Goal: Transaction & Acquisition: Book appointment/travel/reservation

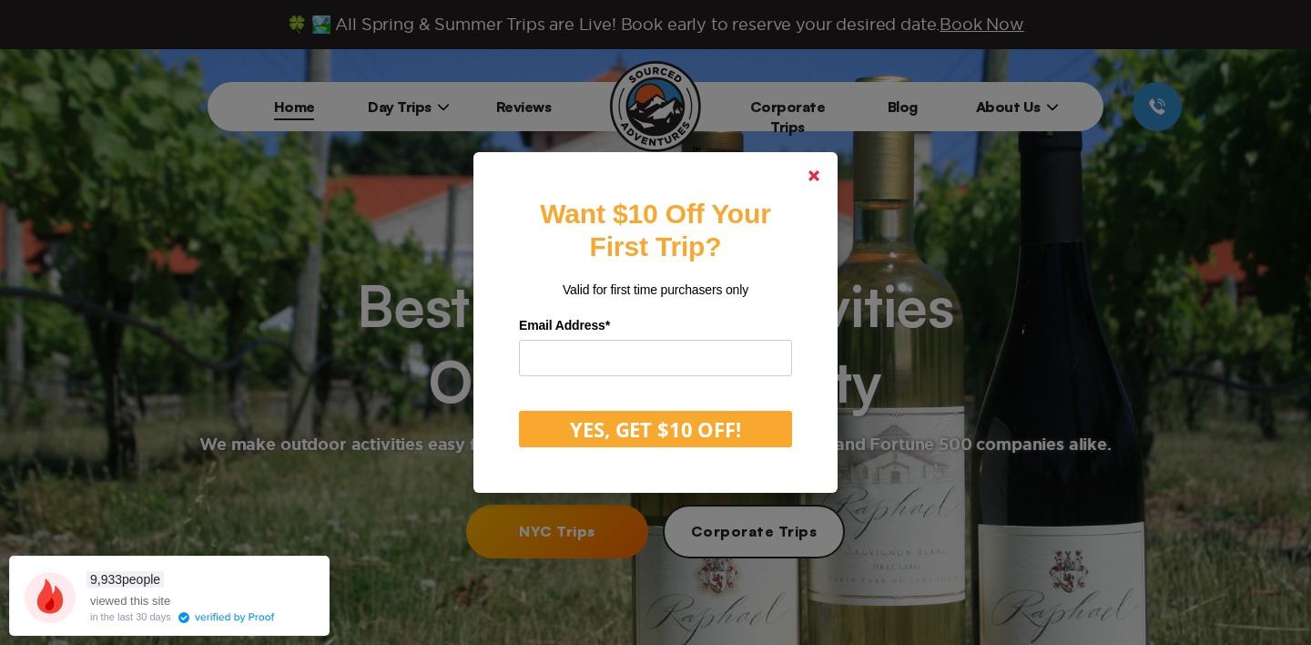
click at [818, 177] on icon at bounding box center [813, 175] width 11 height 11
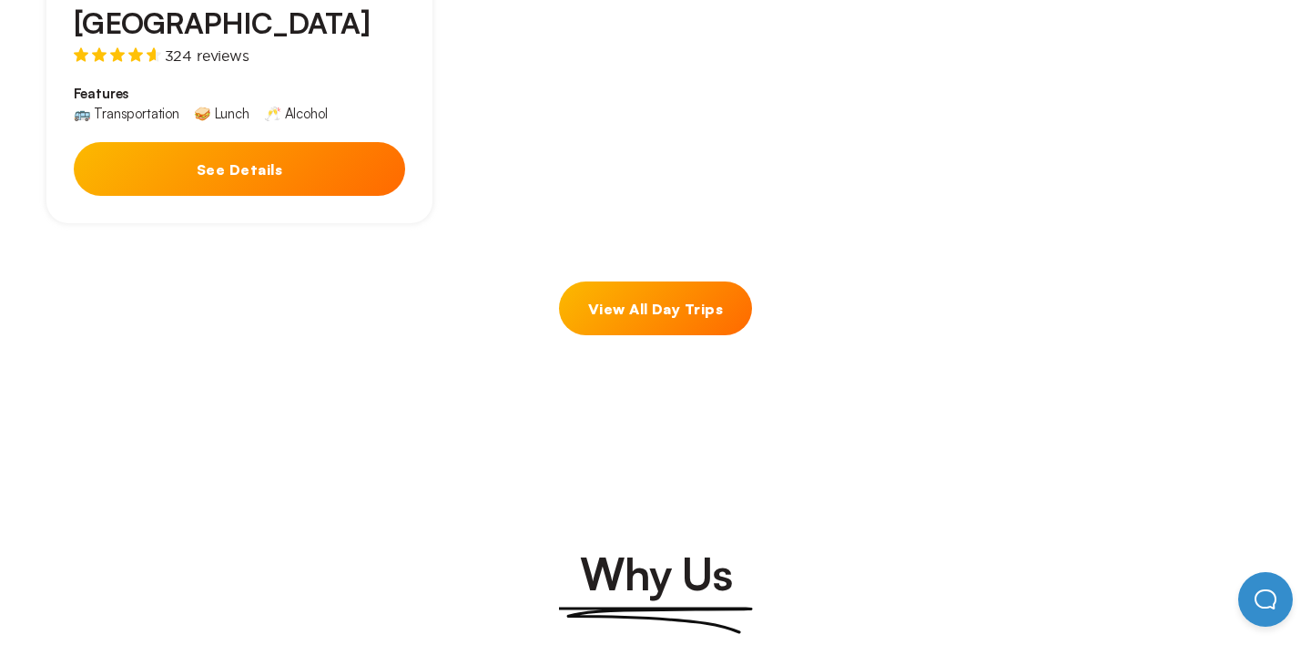
scroll to position [1894, 0]
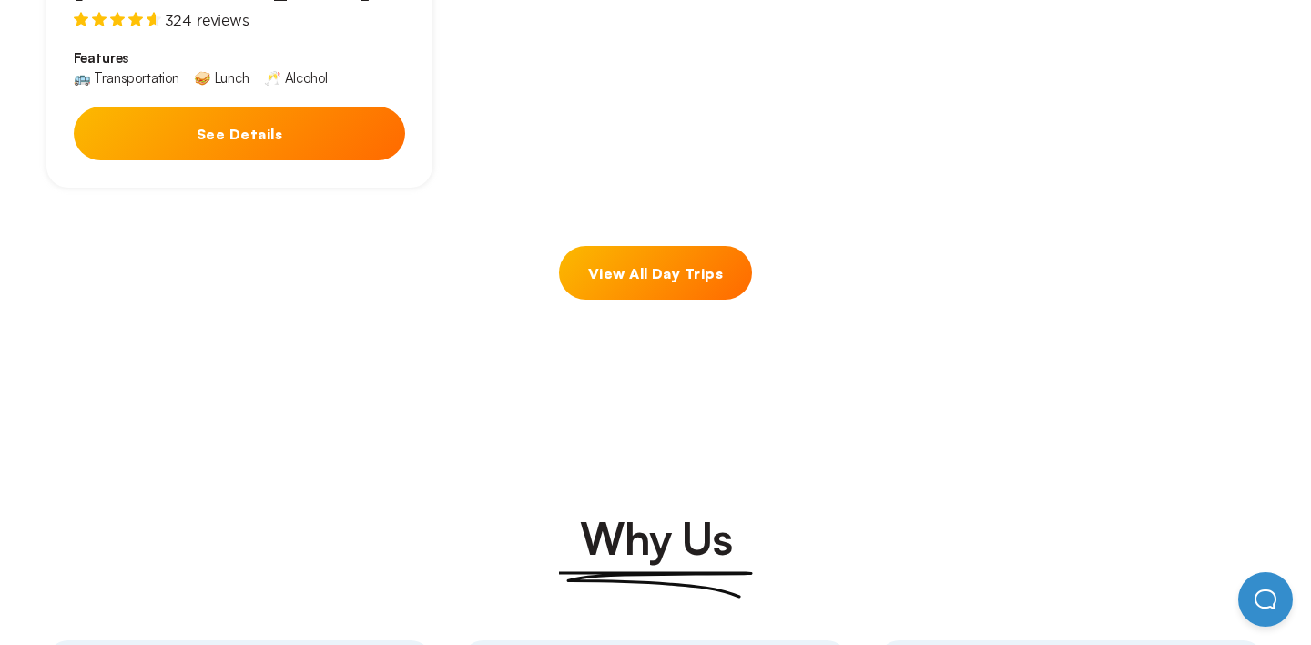
click at [627, 246] on link "View All Day Trips" at bounding box center [655, 273] width 193 height 54
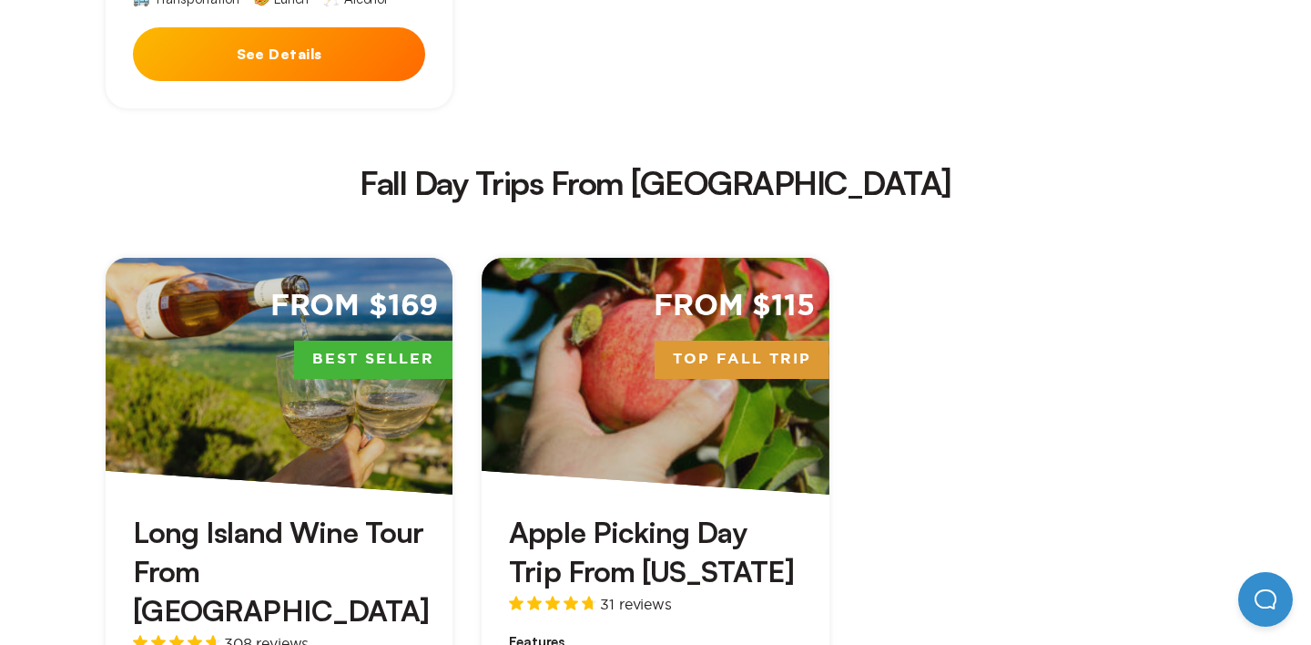
scroll to position [3132, 0]
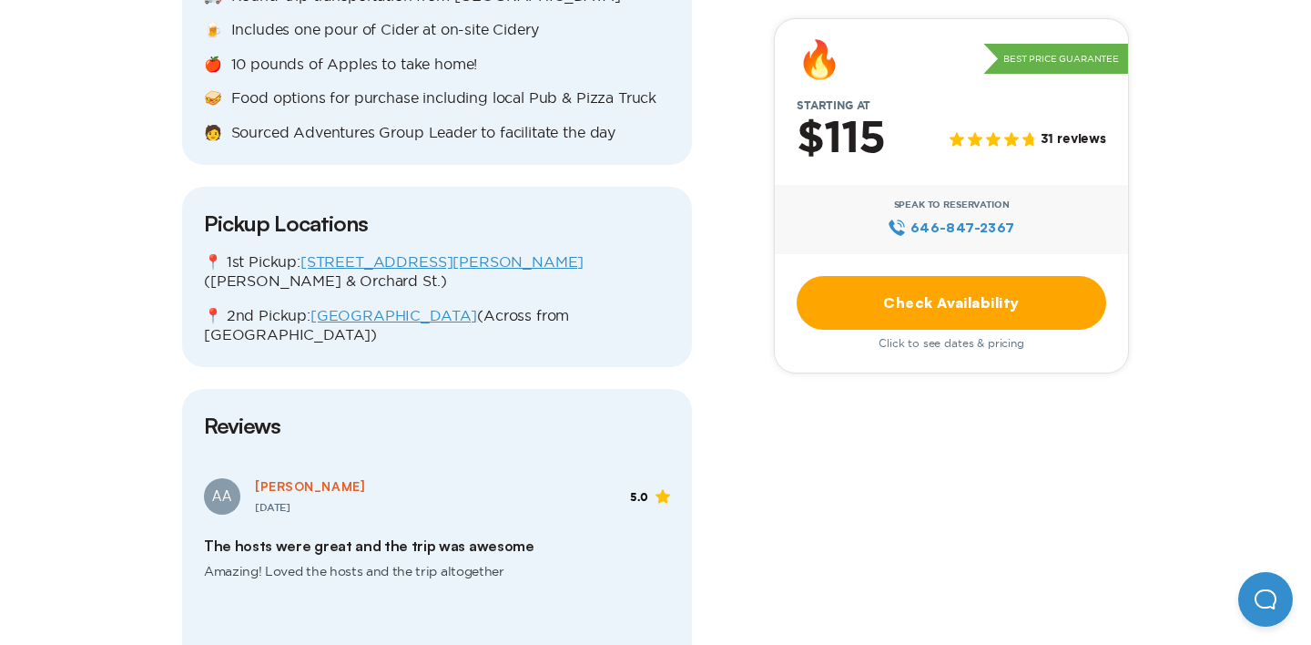
scroll to position [2221, 0]
click at [951, 300] on link "Check Availability" at bounding box center [952, 303] width 310 height 54
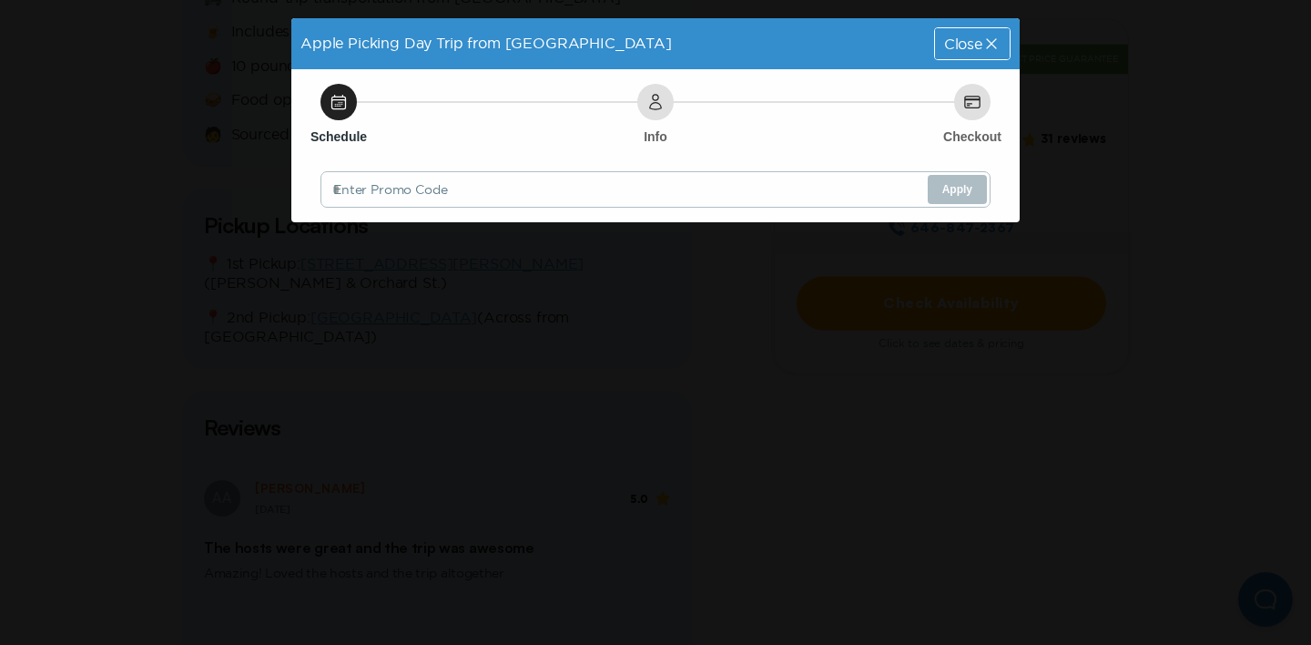
scroll to position [0, 0]
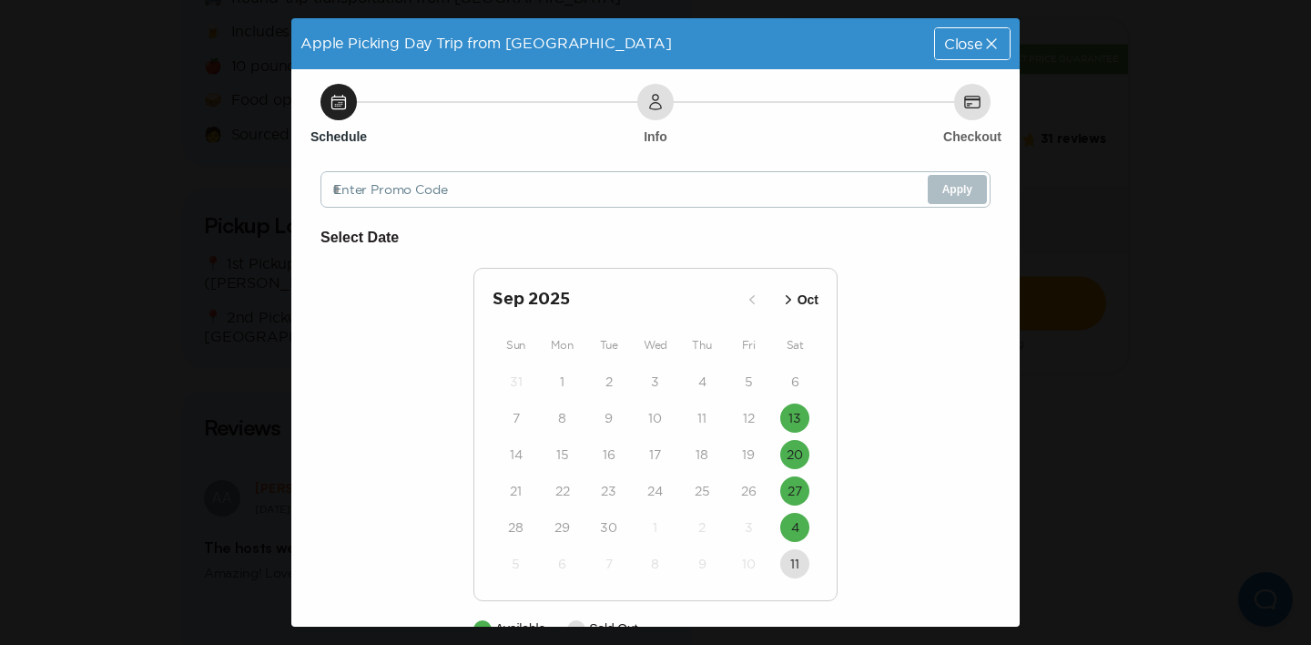
click at [787, 302] on icon "button" at bounding box center [788, 299] width 5 height 9
click at [769, 299] on icon "button" at bounding box center [773, 299] width 18 height 18
